Goal: Task Accomplishment & Management: Complete application form

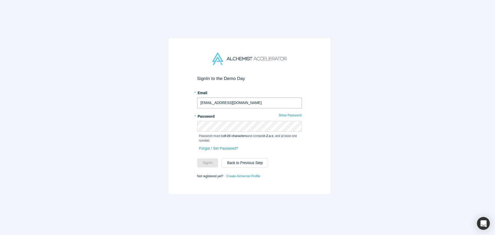
click at [233, 103] on input "[EMAIL_ADDRESS][DOMAIN_NAME]" at bounding box center [249, 102] width 105 height 11
drag, startPoint x: 240, startPoint y: 101, endPoint x: 138, endPoint y: 95, distance: 102.1
click at [138, 95] on div "Sign In to the Demo Day * Email [EMAIL_ADDRESS][DOMAIN_NAME] * Password Show Pa…" at bounding box center [249, 119] width 499 height 239
drag, startPoint x: 200, startPoint y: 8, endPoint x: 232, endPoint y: 97, distance: 95.3
click at [232, 97] on input "jac" at bounding box center [249, 102] width 105 height 11
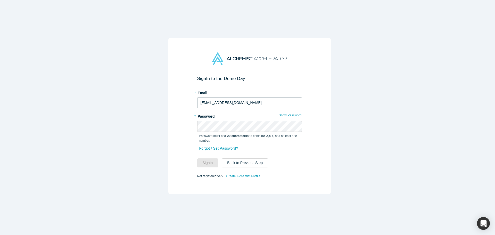
type input "[EMAIL_ADDRESS][DOMAIN_NAME]"
click at [210, 165] on button "Sign In" at bounding box center [207, 162] width 21 height 9
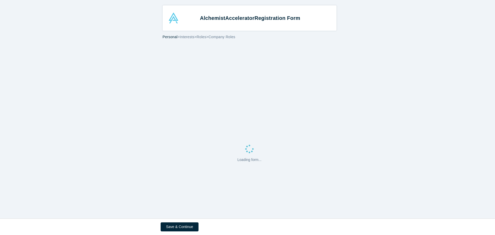
select select "US"
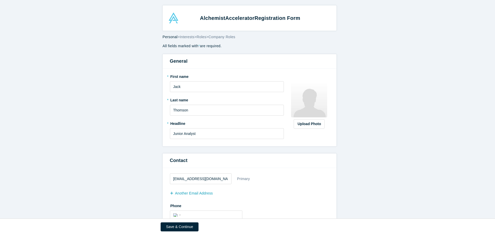
click at [185, 226] on button "Save & Continue" at bounding box center [180, 226] width 38 height 9
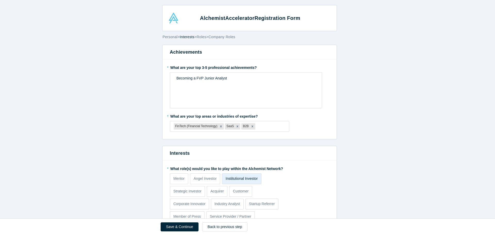
click at [185, 226] on button "Save & Continue" at bounding box center [180, 226] width 38 height 9
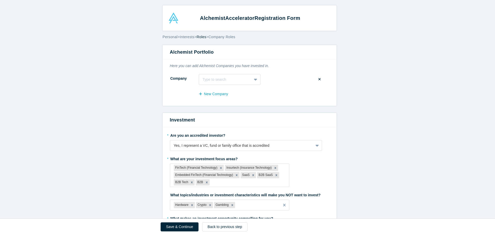
click at [185, 226] on button "Save & Continue" at bounding box center [180, 226] width 38 height 9
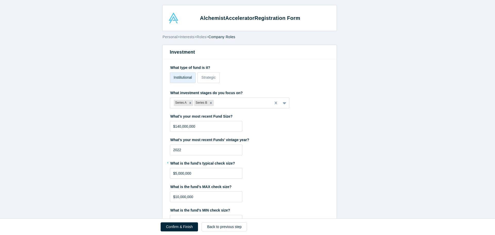
click at [185, 226] on button "Confirm & Finish" at bounding box center [179, 226] width 37 height 9
